Goal: Task Accomplishment & Management: Manage account settings

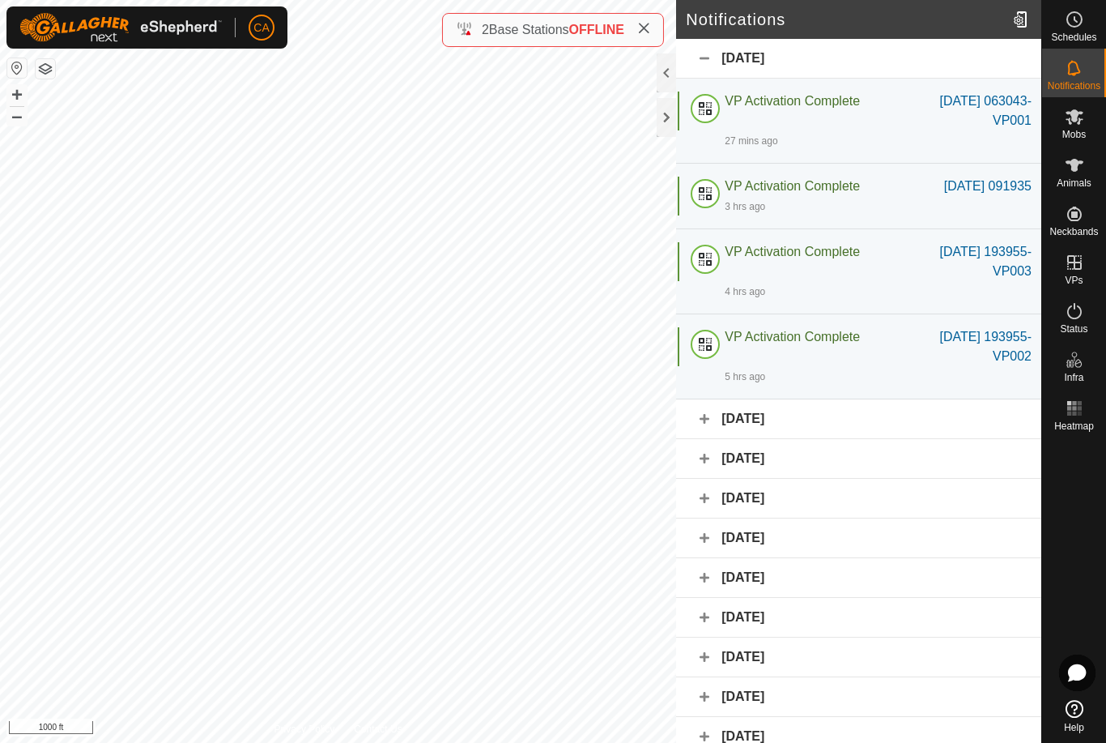
click at [48, 74] on button "button" at bounding box center [45, 68] width 19 height 19
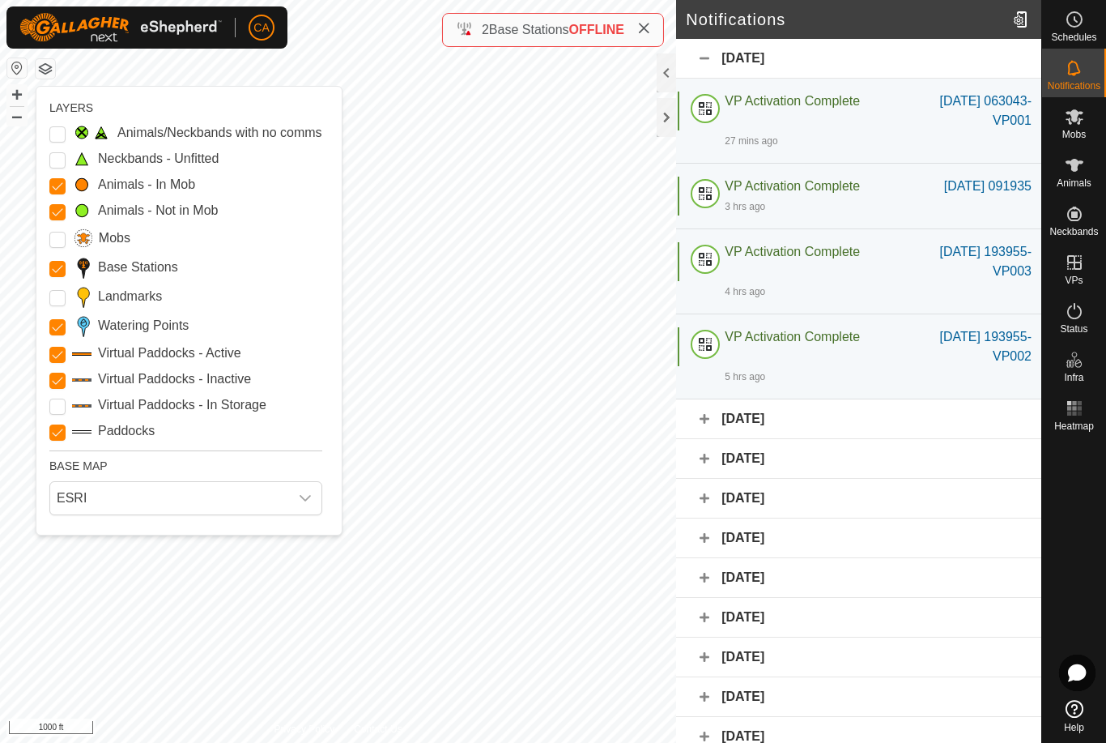
click at [51, 330] on Points "Watering Points" at bounding box center [57, 327] width 16 height 16
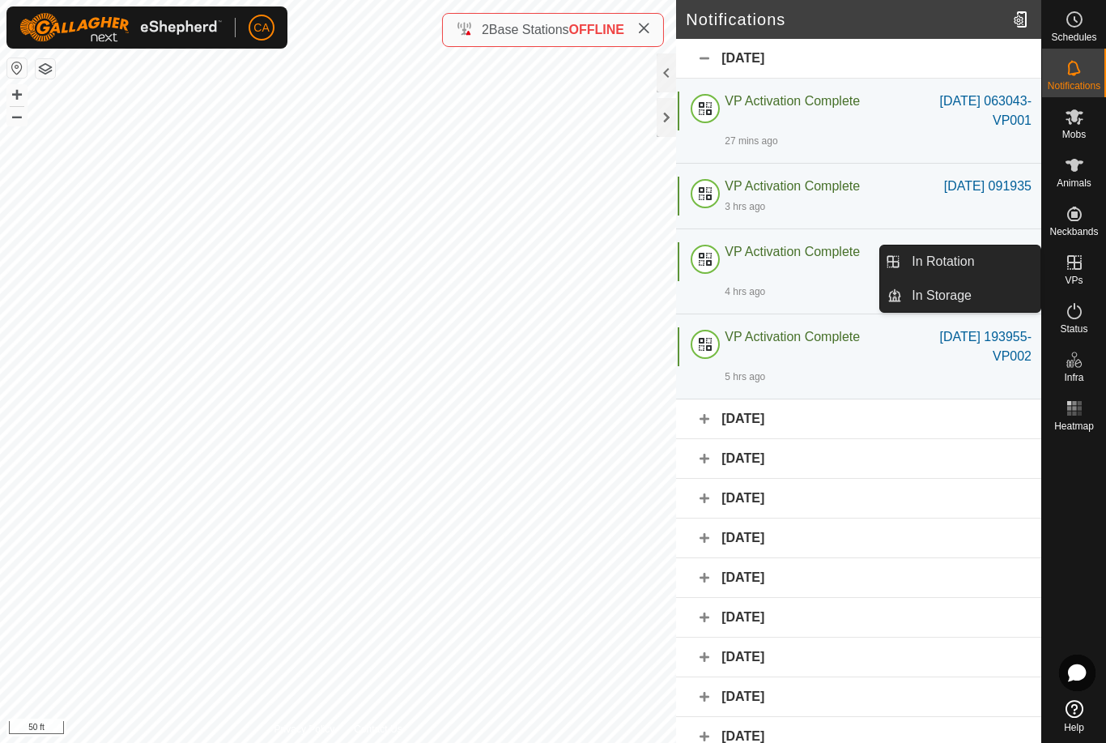
click at [962, 256] on span "In Rotation" at bounding box center [943, 261] width 62 height 19
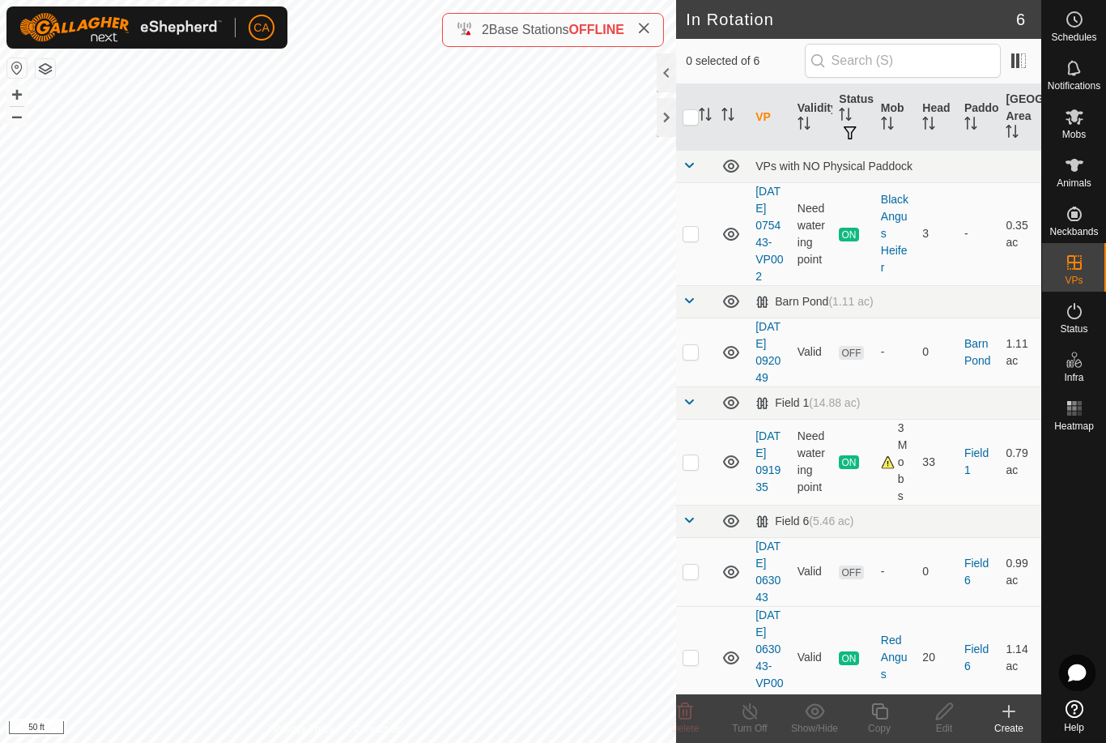
click at [695, 606] on td at bounding box center [695, 571] width 39 height 69
click at [699, 720] on delete-svg-icon at bounding box center [685, 710] width 65 height 19
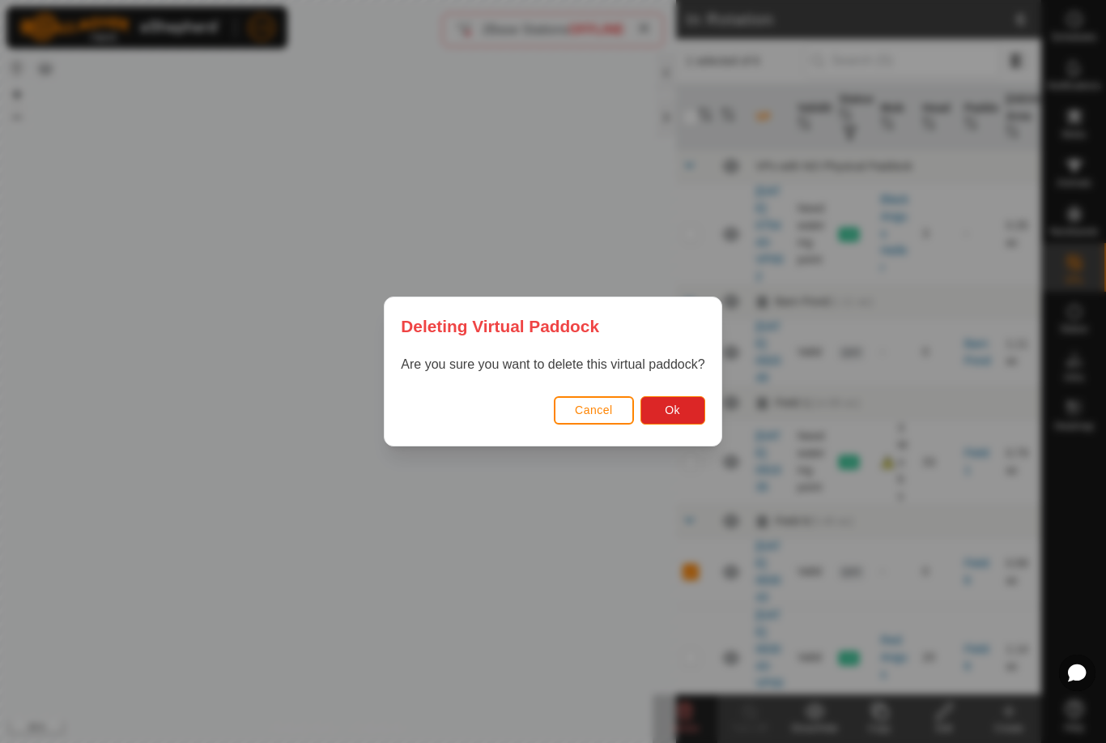
click at [693, 719] on div "Deleting Virtual Paddock Are you sure you want to delete this virtual paddock? …" at bounding box center [553, 371] width 1106 height 743
click at [683, 424] on button "Ok" at bounding box center [673, 410] width 65 height 28
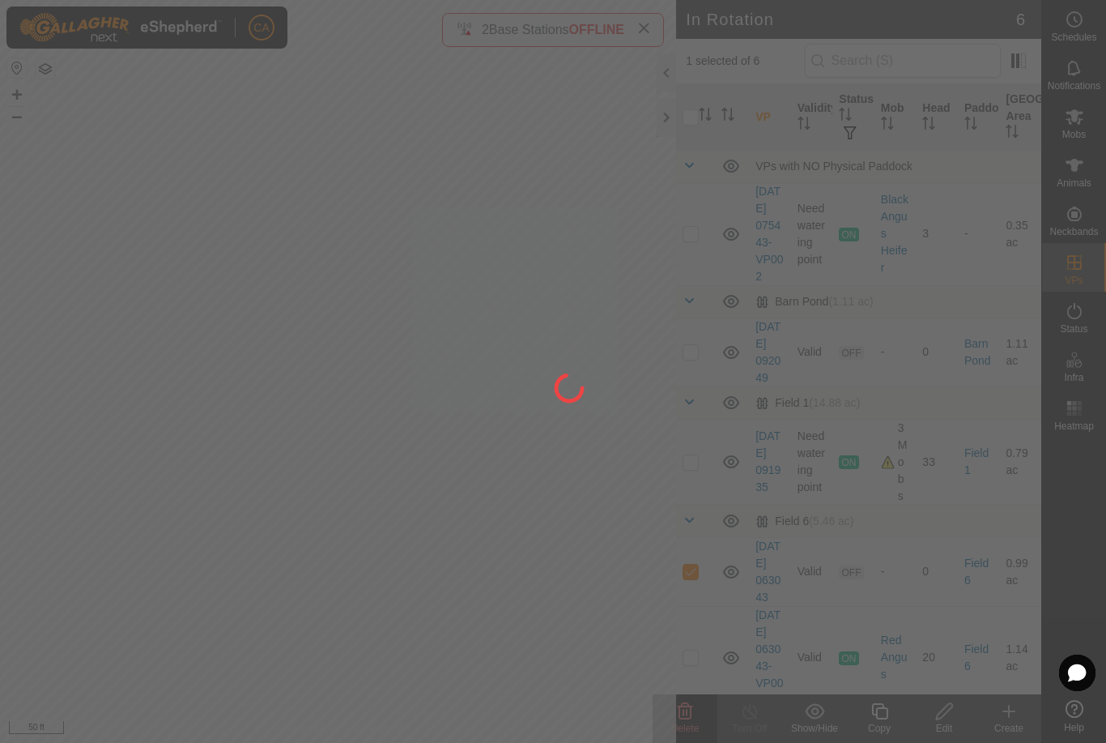
checkbox input "false"
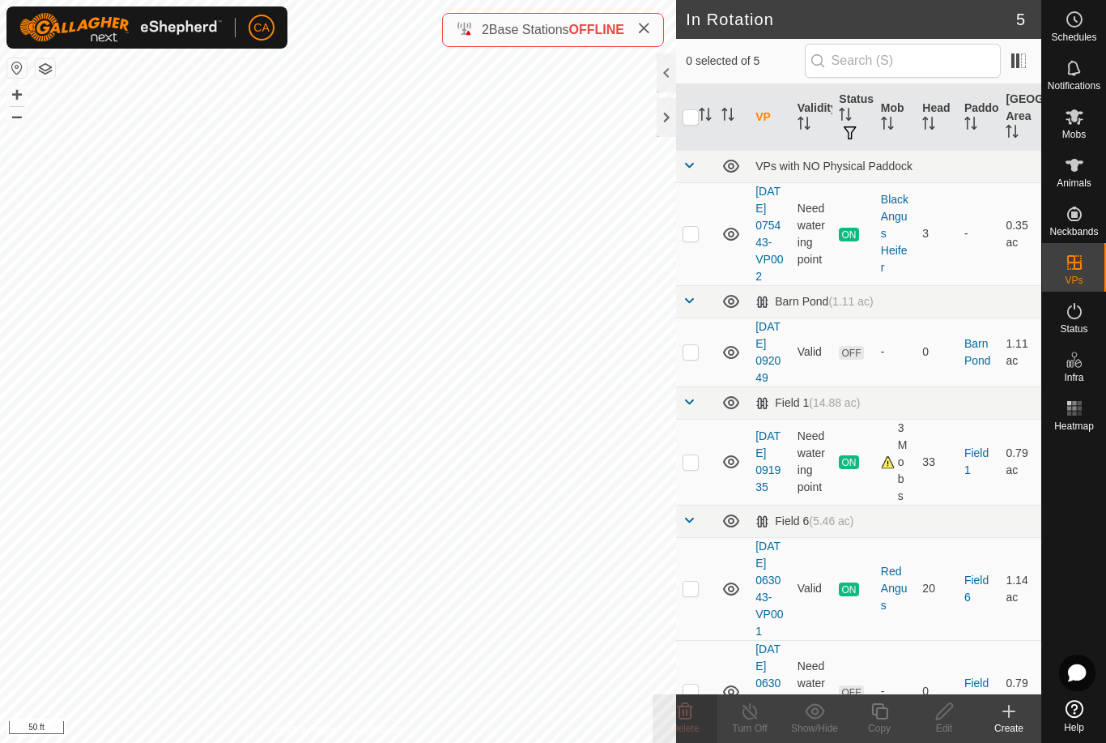
click at [649, 24] on icon at bounding box center [643, 28] width 13 height 13
